Goal: Use online tool/utility: Utilize a website feature to perform a specific function

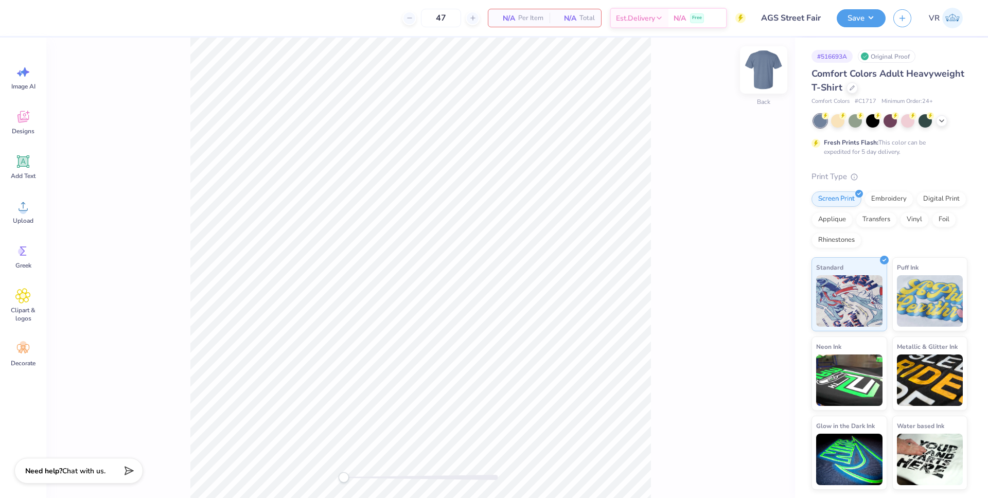
click at [758, 78] on img at bounding box center [763, 69] width 41 height 41
click at [29, 165] on icon at bounding box center [22, 161] width 15 height 15
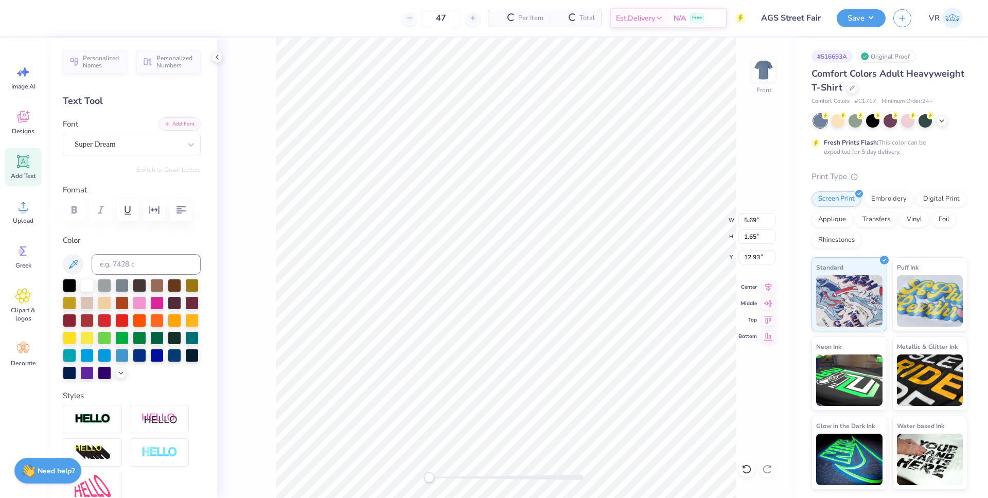
click at [171, 127] on button "Add Font" at bounding box center [179, 123] width 42 height 13
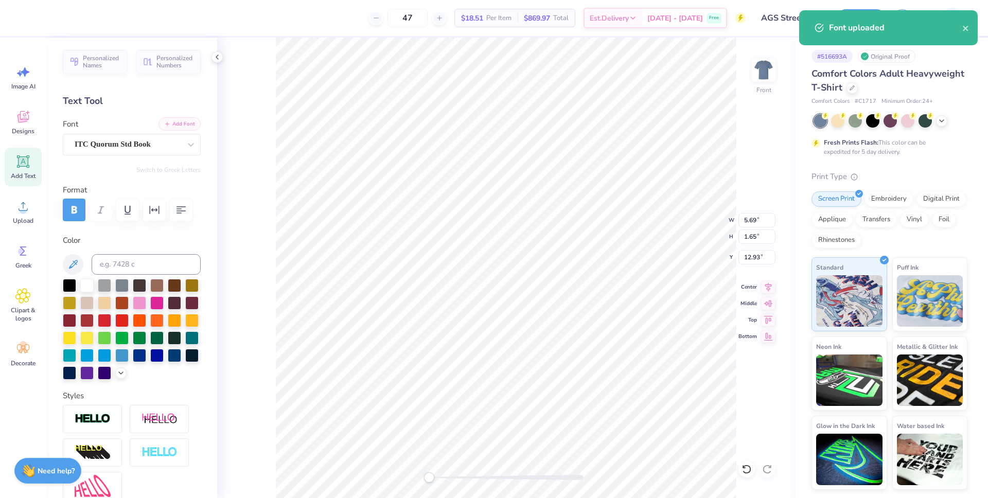
click at [177, 124] on button "Add Font" at bounding box center [179, 123] width 42 height 13
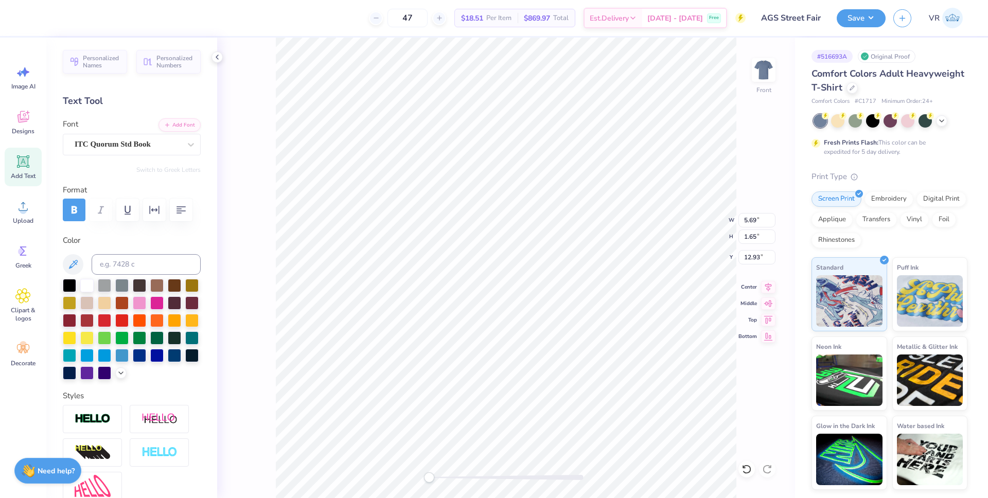
type textarea "c"
type textarea "[DATE]"
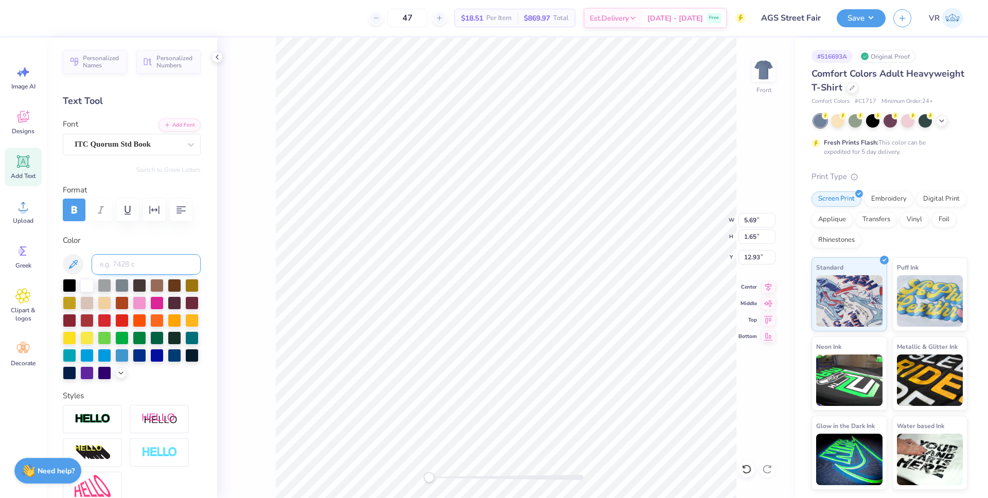
click at [144, 254] on input at bounding box center [146, 264] width 109 height 21
type input "123 C"
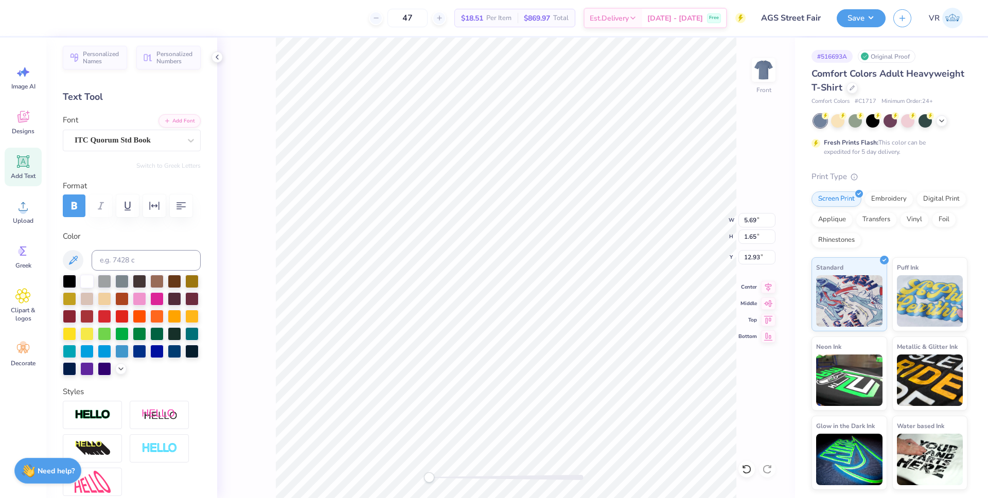
scroll to position [34, 0]
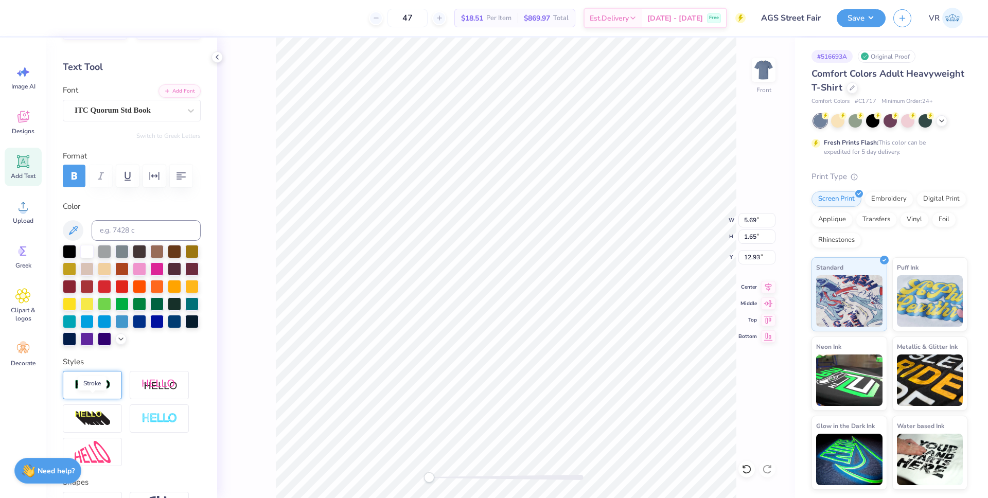
click at [87, 391] on img at bounding box center [93, 385] width 36 height 12
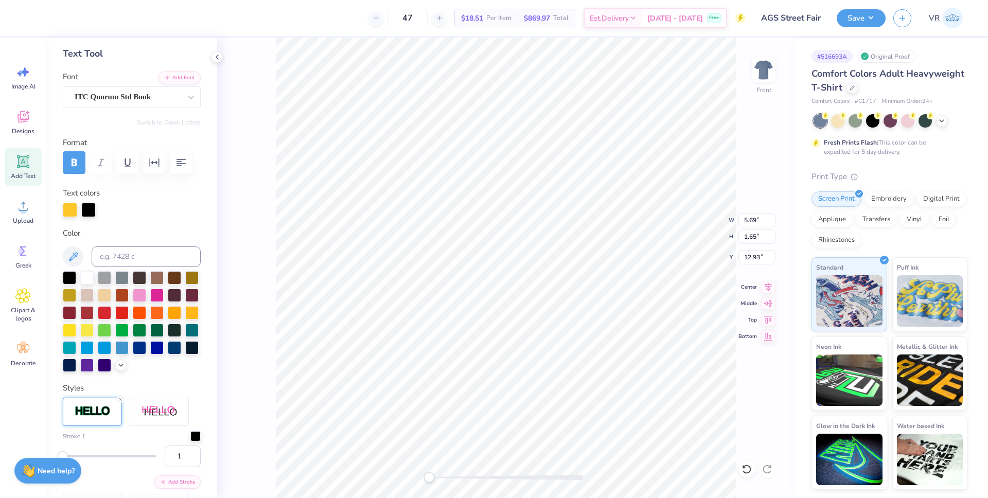
scroll to position [216, 0]
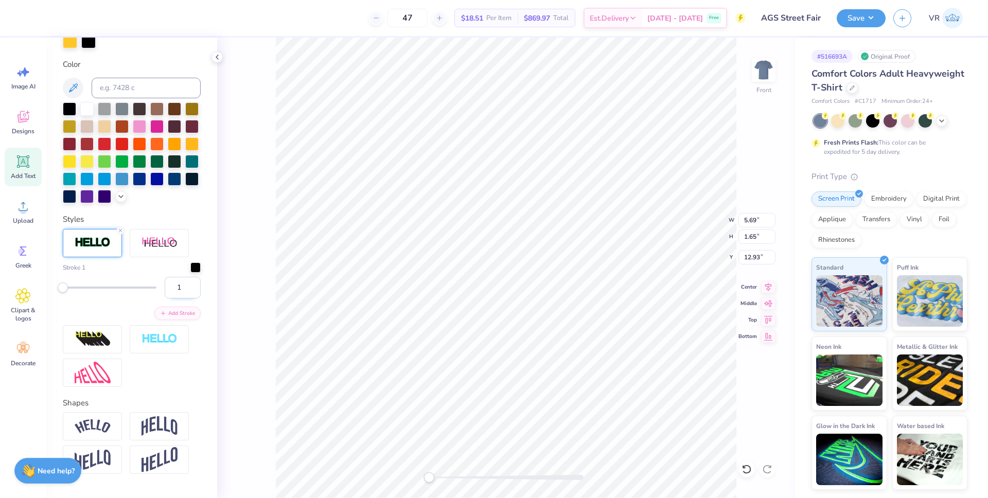
click at [175, 298] on input "1" at bounding box center [183, 288] width 36 height 22
drag, startPoint x: 175, startPoint y: 307, endPoint x: 169, endPoint y: 306, distance: 6.2
click at [169, 298] on input "1" at bounding box center [183, 288] width 36 height 22
type input "2"
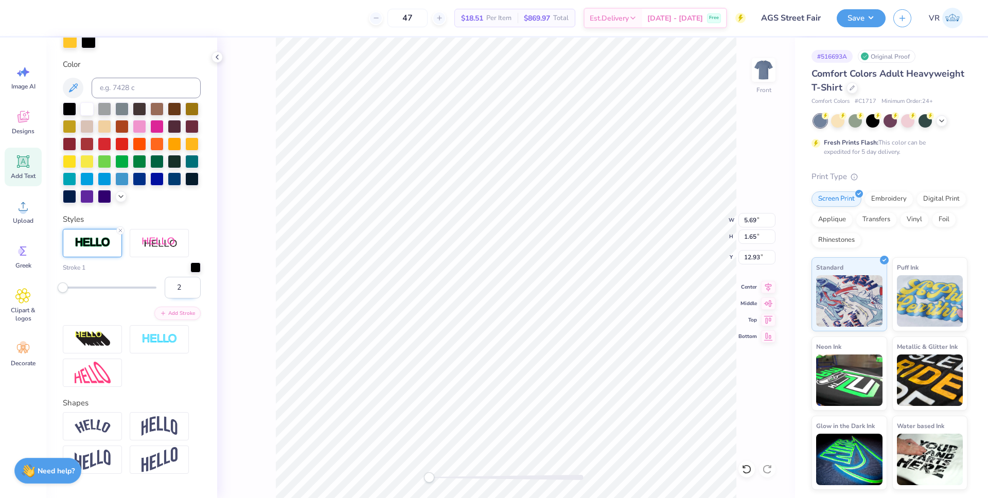
scroll to position [8, 2]
type textarea "[DATE]"
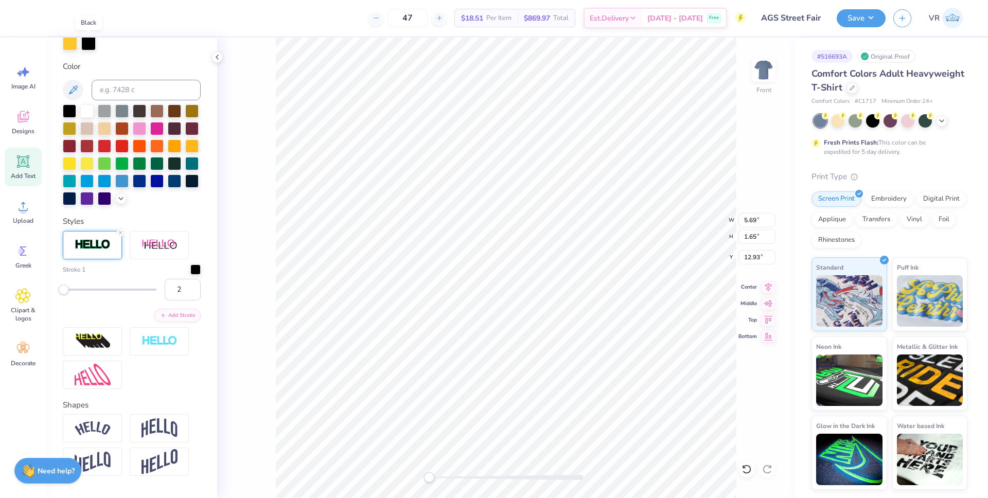
click at [89, 45] on div at bounding box center [88, 43] width 14 height 14
click at [90, 43] on div at bounding box center [88, 43] width 14 height 14
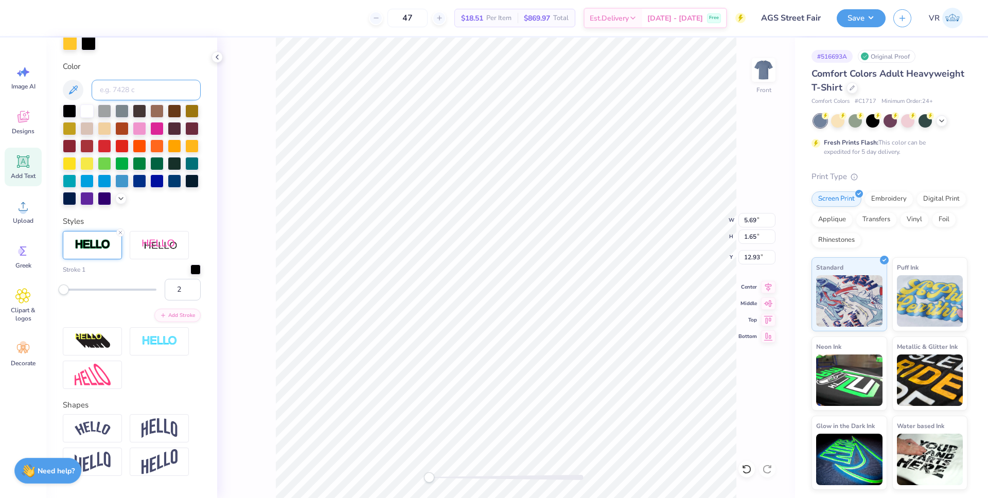
click at [125, 95] on input at bounding box center [146, 90] width 109 height 21
type input "186 C"
click at [747, 468] on icon at bounding box center [746, 469] width 10 height 10
type input "5.43"
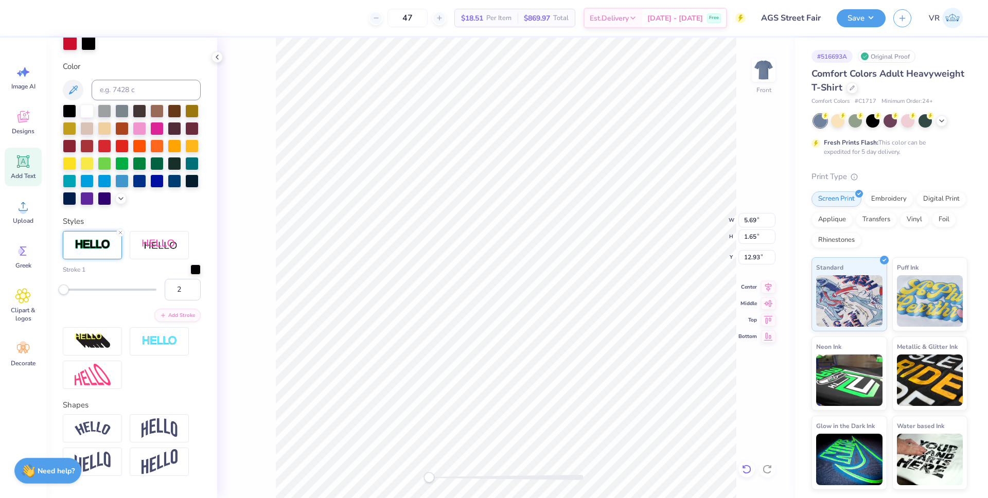
type input "1.71"
type input "12.89"
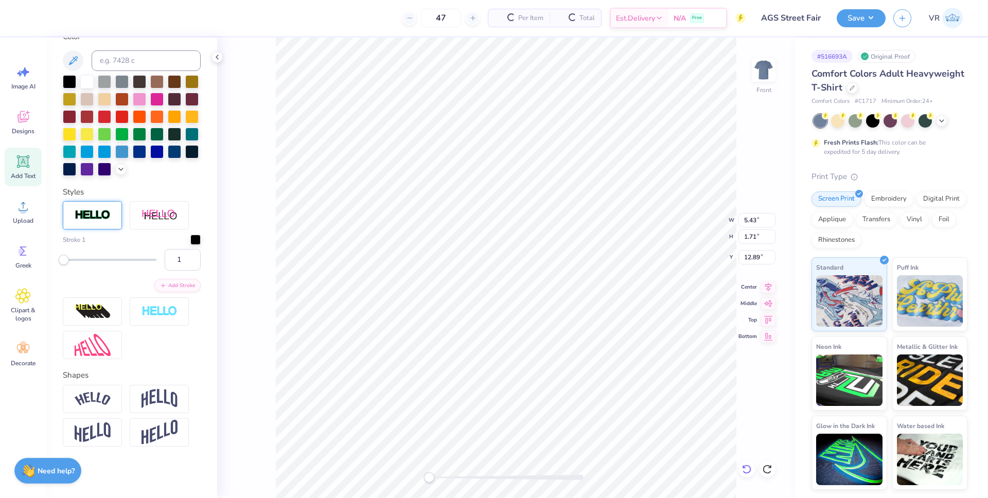
scroll to position [174, 0]
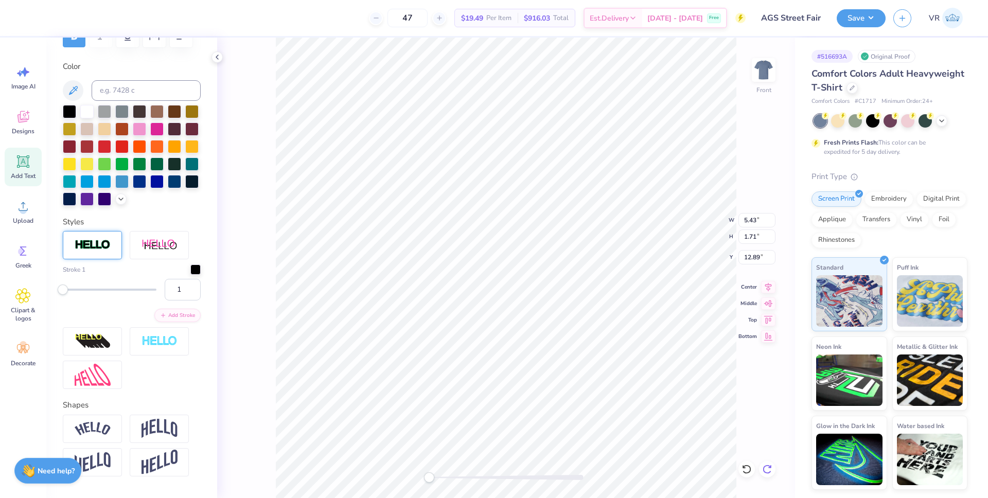
click at [773, 466] on div at bounding box center [767, 469] width 16 height 16
type input "2"
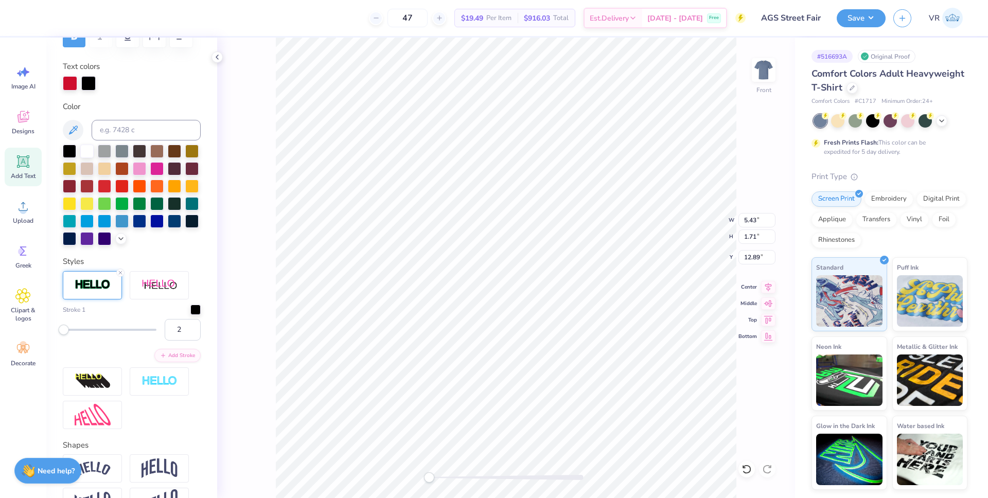
scroll to position [214, 0]
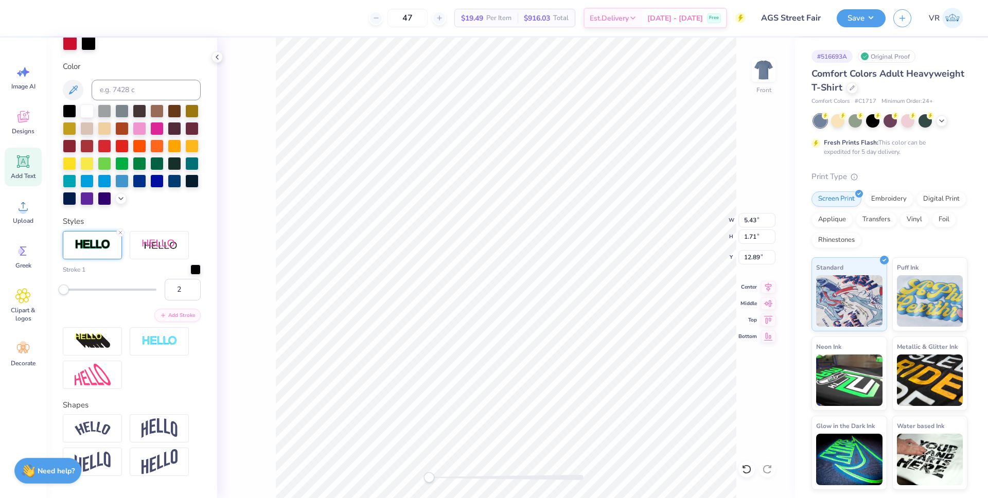
click at [108, 101] on div "Color" at bounding box center [132, 133] width 138 height 145
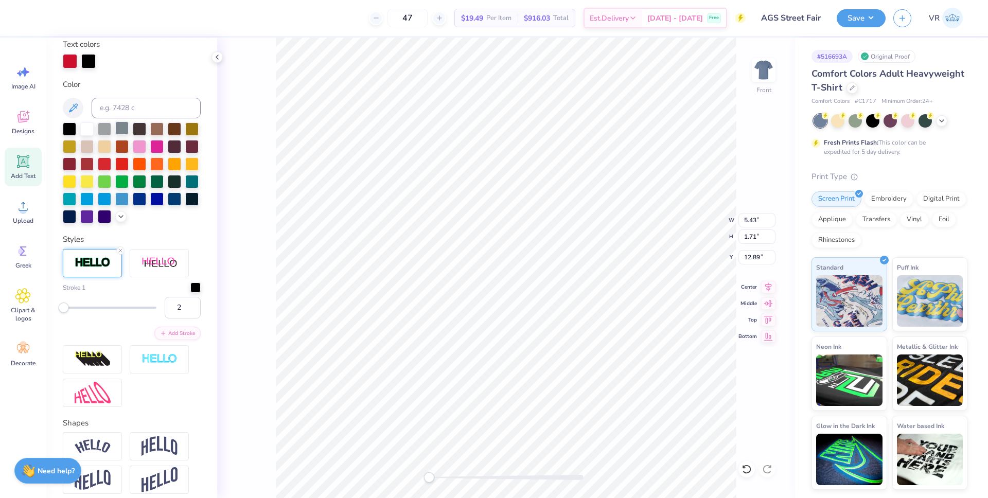
scroll to position [186, 0]
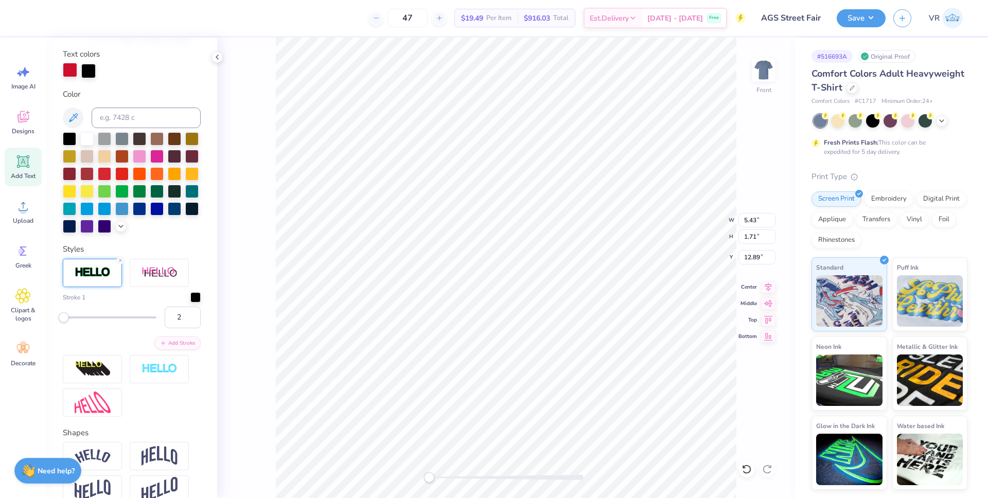
click at [66, 71] on div at bounding box center [70, 70] width 14 height 14
click at [130, 117] on input at bounding box center [146, 118] width 109 height 21
click at [92, 67] on div at bounding box center [88, 70] width 14 height 14
click at [135, 119] on input at bounding box center [146, 118] width 109 height 21
type input "186"
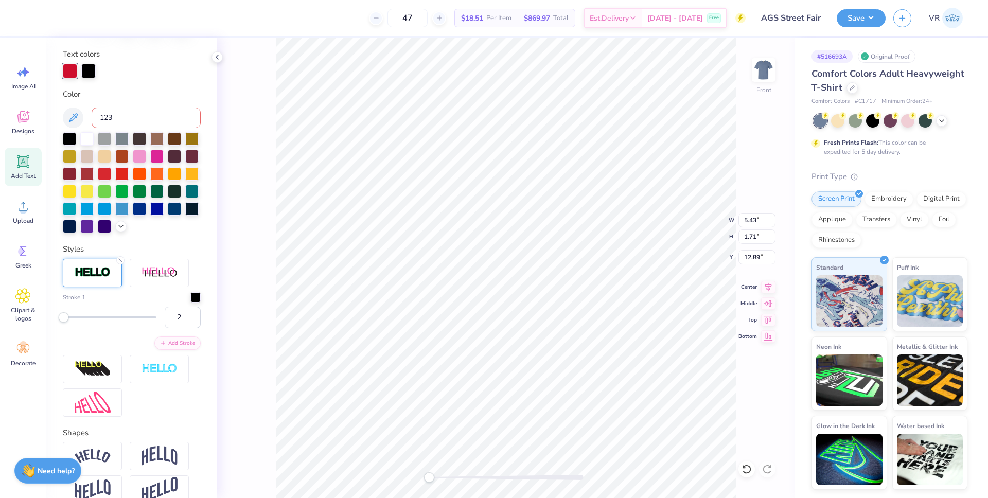
type input "123"
click at [190, 301] on div at bounding box center [195, 296] width 10 height 10
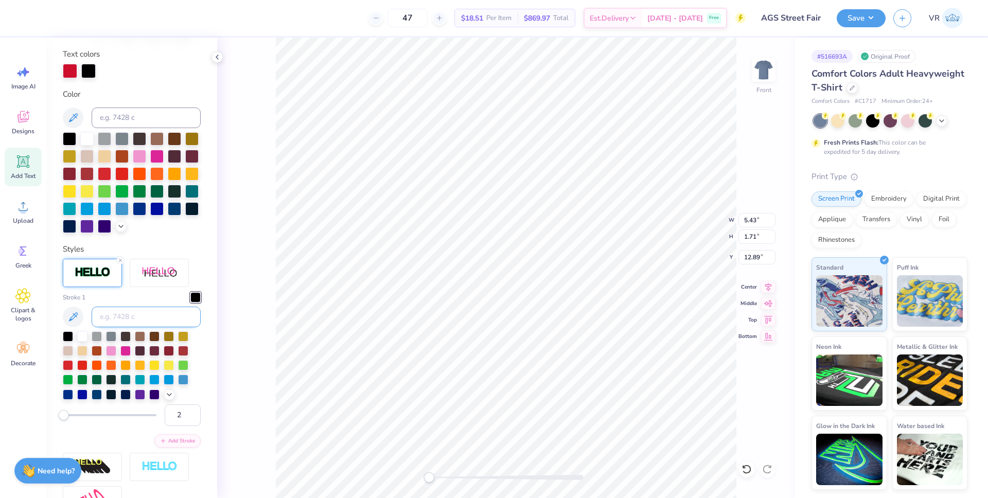
click at [144, 327] on input at bounding box center [146, 317] width 109 height 21
type input "186"
type input "3"
click at [183, 426] on input "3" at bounding box center [183, 415] width 36 height 22
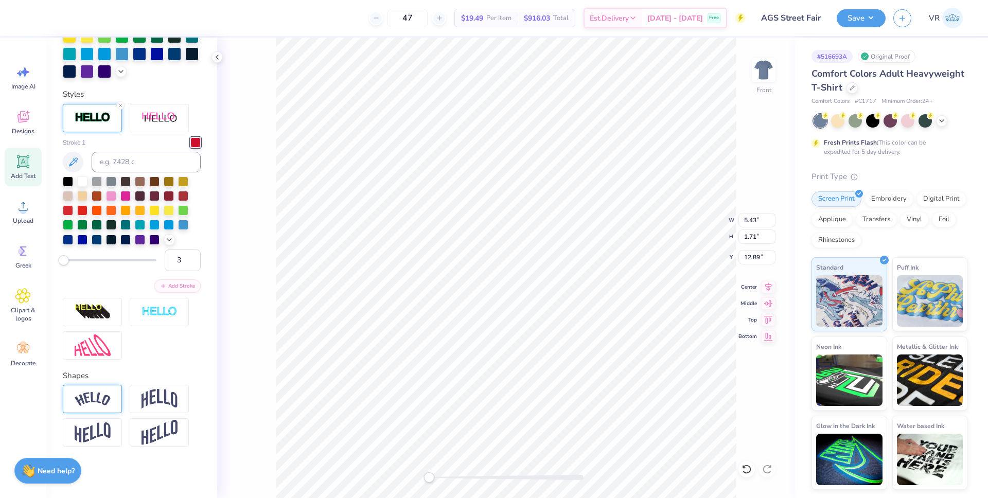
scroll to position [346, 0]
click at [101, 406] on img at bounding box center [93, 399] width 36 height 14
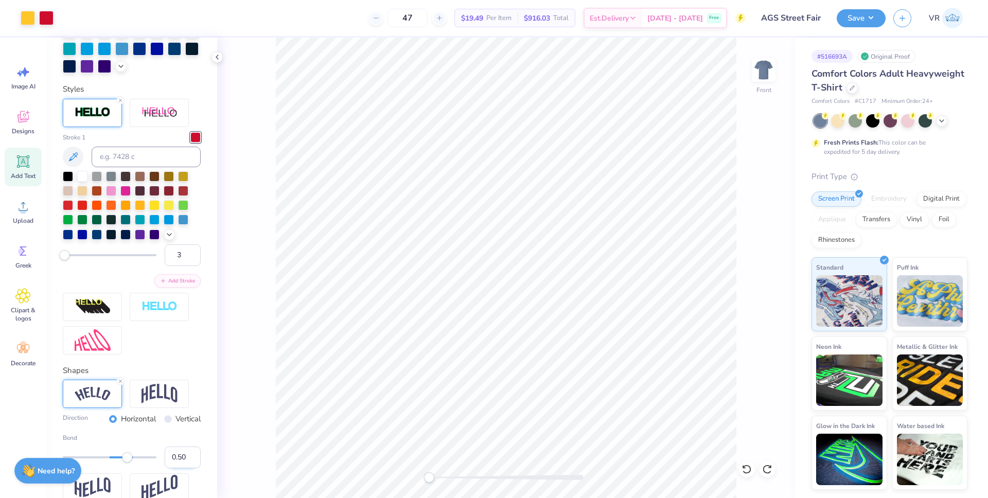
click at [169, 468] on input "0.50" at bounding box center [183, 458] width 36 height 22
type input "25"
click at [185, 468] on input "0.99" at bounding box center [183, 458] width 36 height 22
click at [185, 468] on input "0.98" at bounding box center [183, 458] width 36 height 22
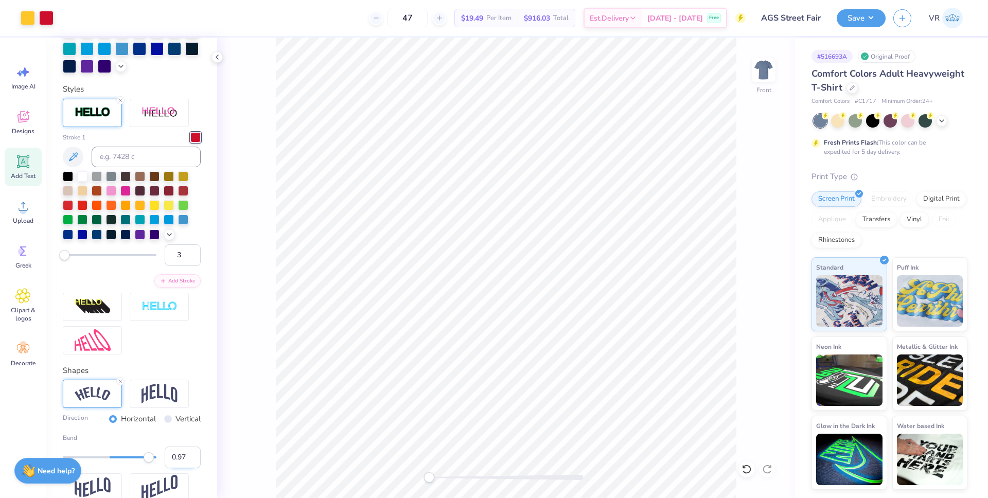
click at [185, 468] on input "0.97" at bounding box center [183, 458] width 36 height 22
type input "0.96"
click at [185, 468] on input "0.96" at bounding box center [183, 458] width 36 height 22
drag, startPoint x: 177, startPoint y: 474, endPoint x: 139, endPoint y: 474, distance: 38.1
click at [139, 468] on div "Bend 0.96" at bounding box center [132, 450] width 138 height 35
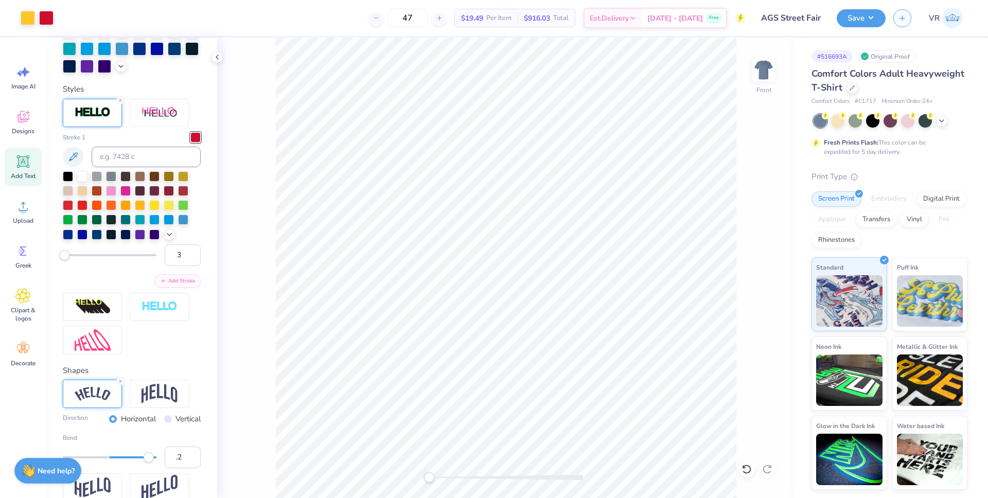
type input ".25"
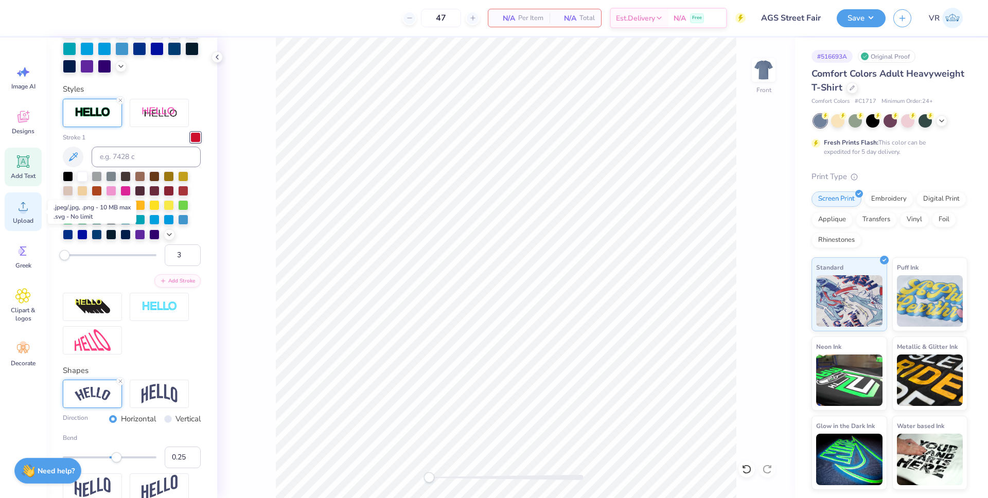
click at [25, 214] on div "Upload" at bounding box center [23, 211] width 37 height 39
click at [26, 219] on span "Upload" at bounding box center [23, 221] width 21 height 8
click at [20, 214] on div "Upload" at bounding box center [23, 211] width 37 height 39
click at [11, 208] on div "Upload" at bounding box center [23, 211] width 37 height 39
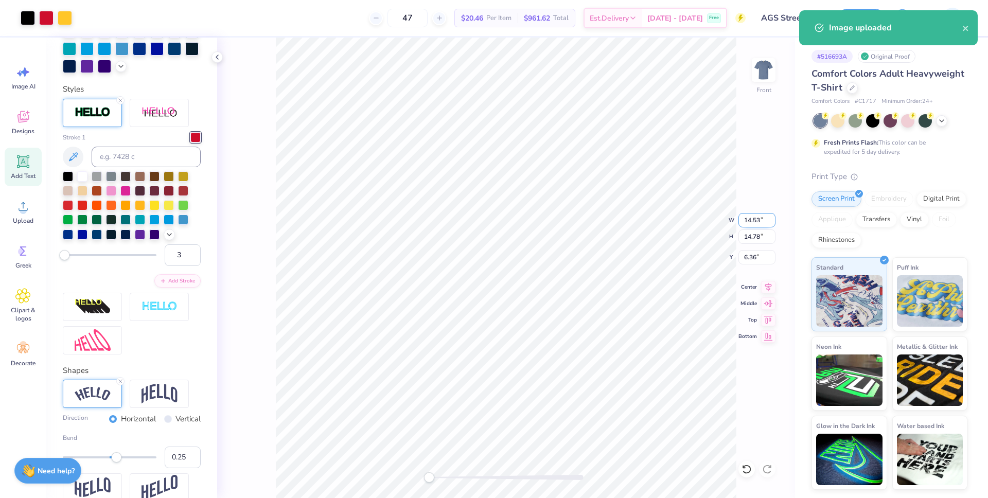
click at [753, 222] on input "14.53" at bounding box center [756, 220] width 37 height 14
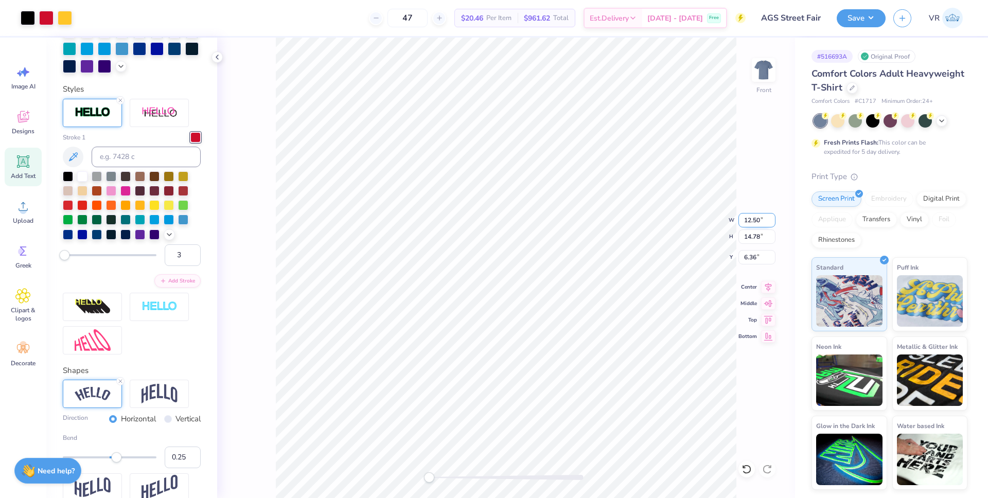
type input "12.50"
click at [750, 220] on input "10.75" at bounding box center [756, 220] width 37 height 14
type input "12.50"
click at [765, 286] on icon at bounding box center [768, 285] width 14 height 12
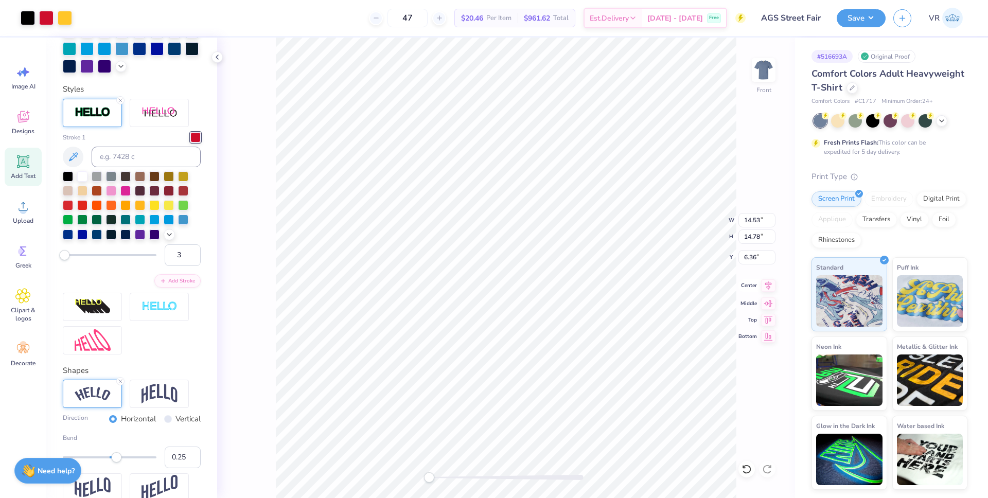
type input "12.08"
type input "12.28"
click at [769, 287] on icon at bounding box center [768, 285] width 14 height 12
click at [769, 287] on icon at bounding box center [768, 285] width 7 height 9
click at [767, 287] on icon at bounding box center [768, 285] width 14 height 12
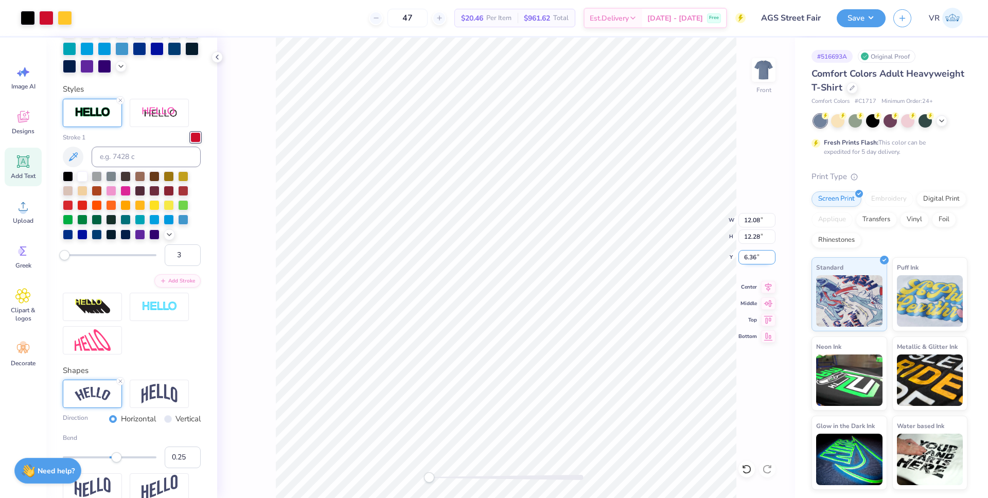
click at [745, 256] on input "6.36" at bounding box center [756, 257] width 37 height 14
type input "3"
click at [762, 77] on img at bounding box center [763, 69] width 41 height 41
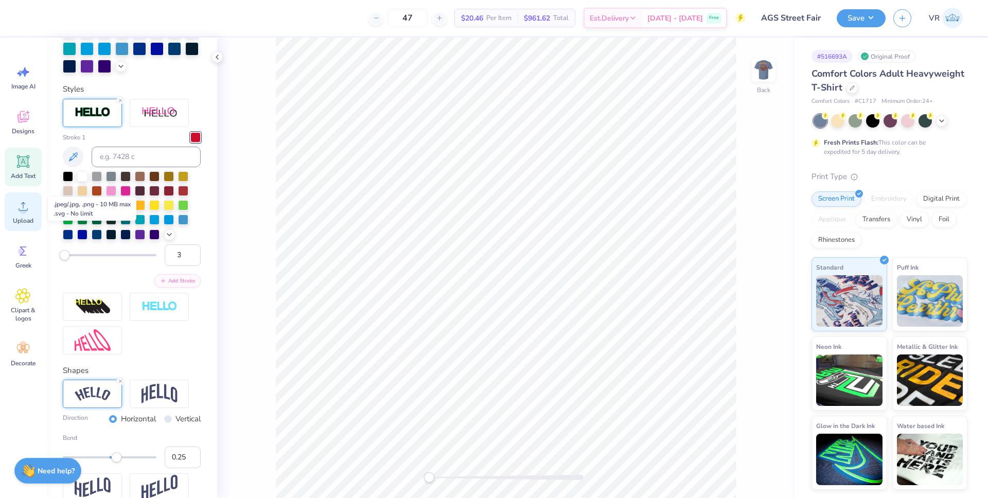
click at [30, 218] on span "Upload" at bounding box center [23, 221] width 21 height 8
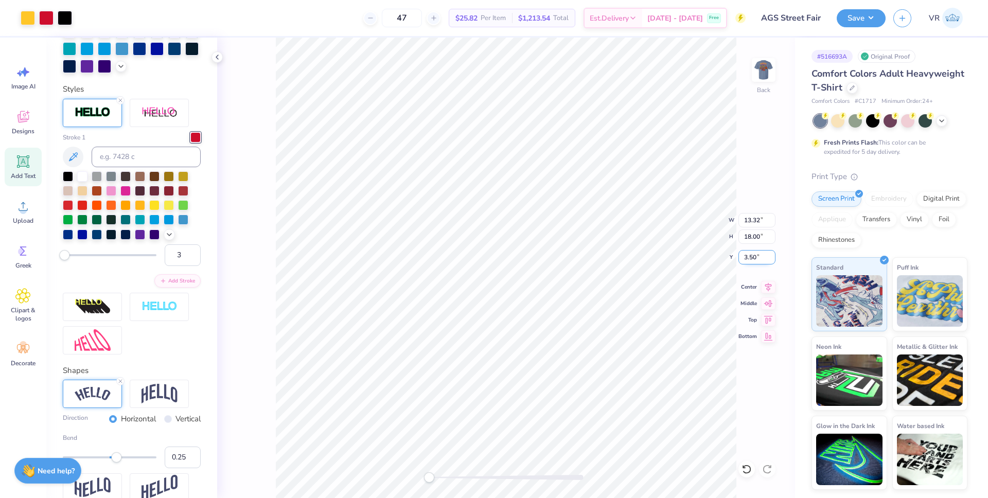
click at [752, 257] on input "3.50" at bounding box center [756, 257] width 37 height 14
type input "3"
